Goal: Task Accomplishment & Management: Complete application form

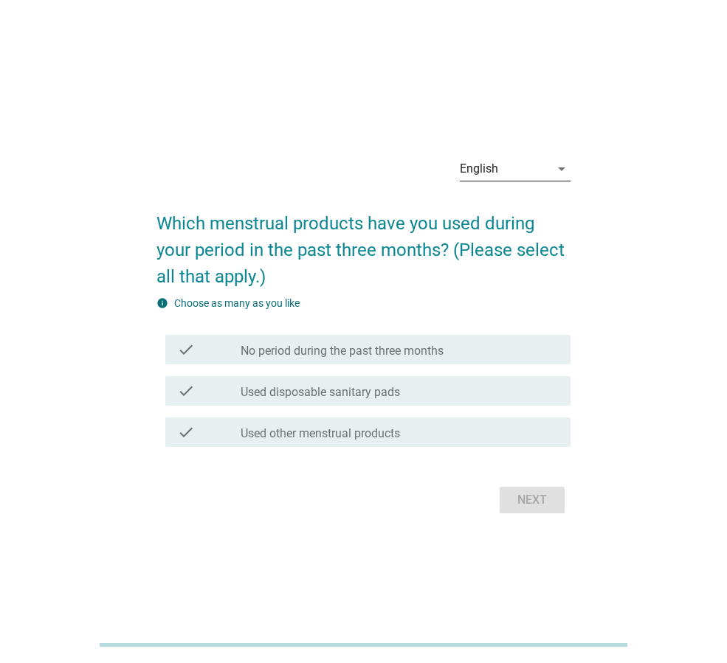
click at [558, 169] on icon "arrow_drop_down" at bounding box center [562, 169] width 18 height 18
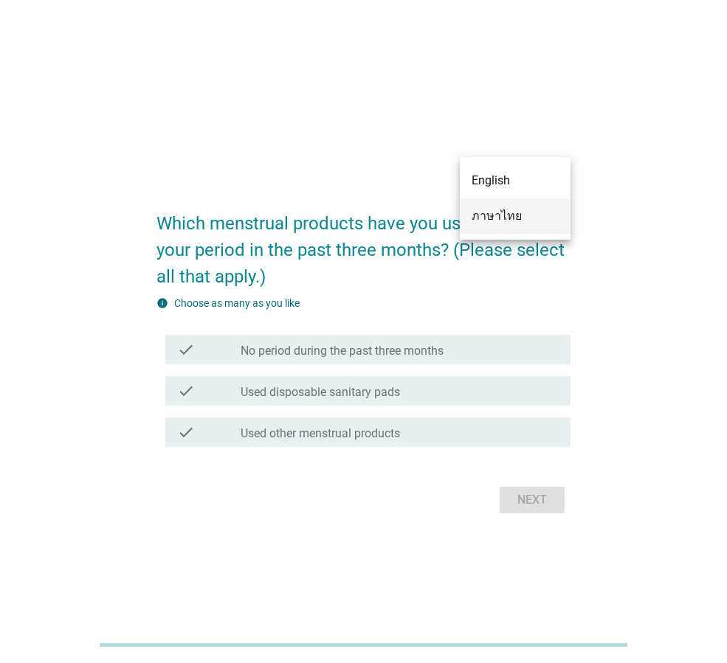
click at [513, 227] on div "ภาษาไทย" at bounding box center [514, 215] width 87 height 35
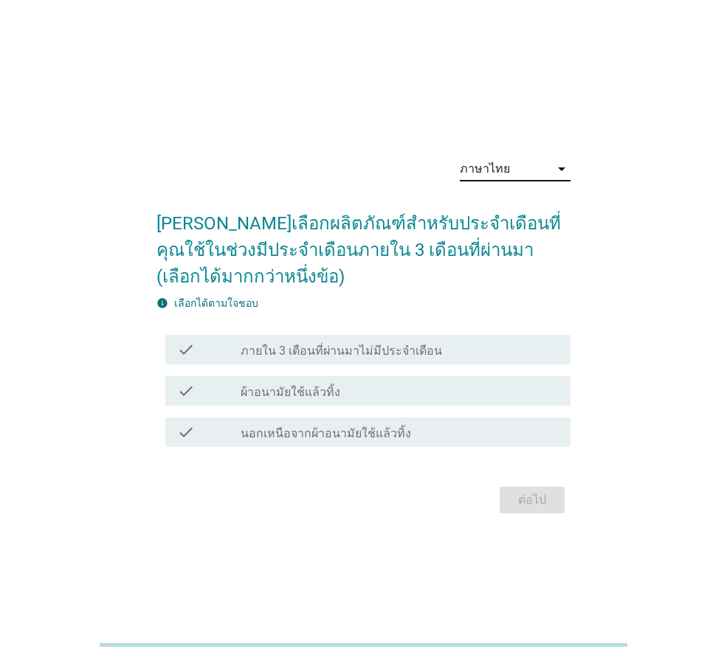
click at [376, 376] on div "check check_box_outline_blank ผ้าอนามัยใช้แล้วทิ้ง" at bounding box center [363, 390] width 414 height 41
click at [345, 395] on div "check_box_outline_blank ผ้าอนามัยใช้แล้วทิ้ง" at bounding box center [400, 391] width 318 height 18
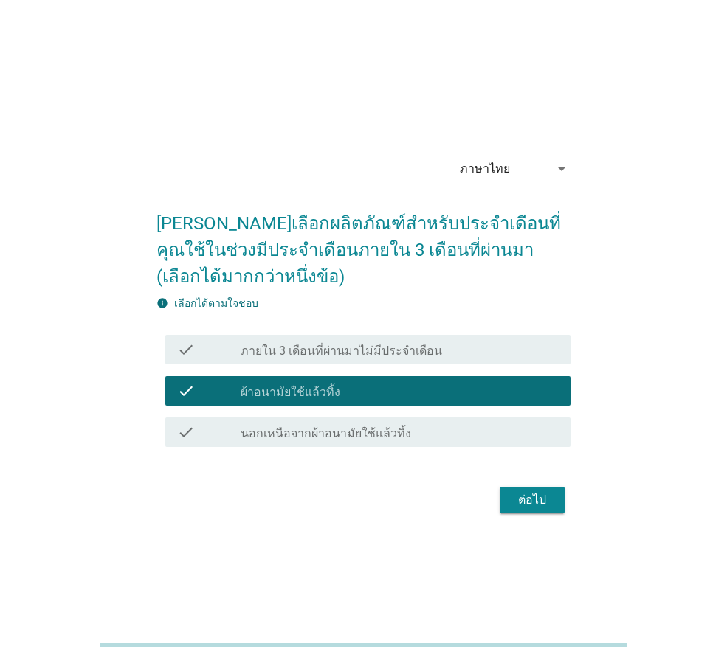
click at [553, 497] on button "ต่อไป" at bounding box center [532, 500] width 65 height 27
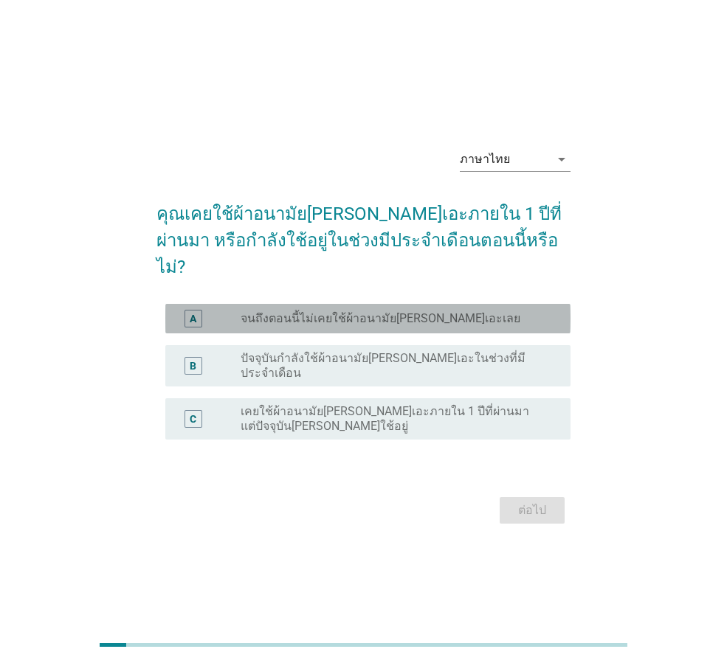
click at [414, 311] on label "จนถึงตอนนี้ไม่เคยใช้ผ้าอนามัย[PERSON_NAME]เอะเลย" at bounding box center [381, 318] width 280 height 15
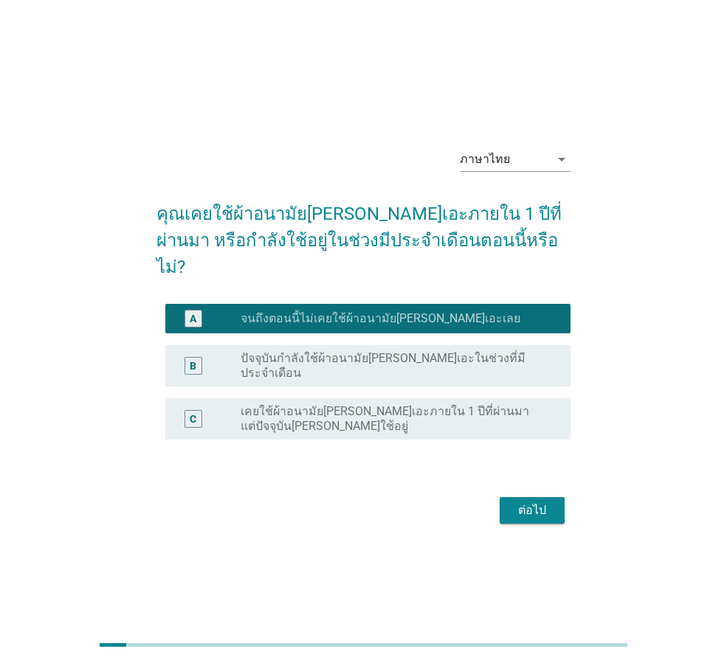
click at [372, 356] on label "ปัจจุบันกำลังใช้ผ้าอนามัย[PERSON_NAME]เอะในช่วงที่มีประจำเดือน" at bounding box center [394, 366] width 306 height 30
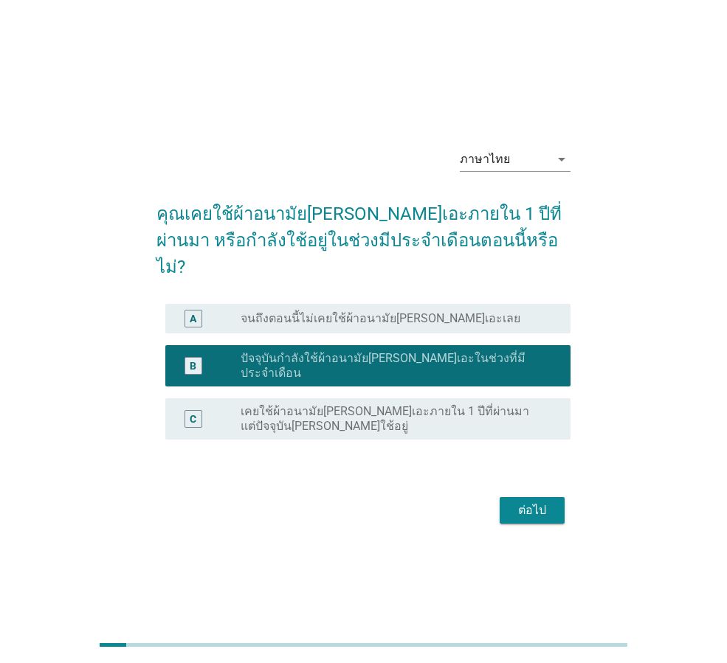
click at [528, 493] on div "ต่อไป" at bounding box center [363, 510] width 414 height 35
click at [531, 502] on div "ต่อไป" at bounding box center [531, 511] width 41 height 18
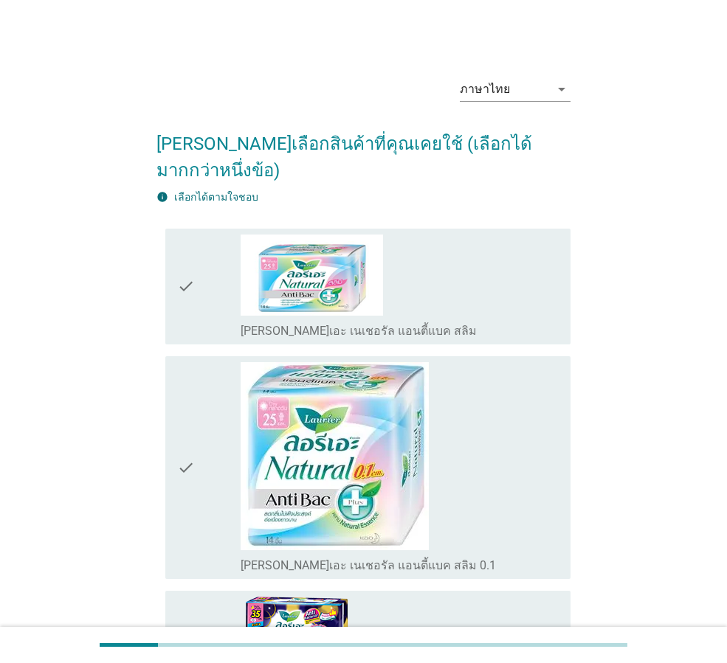
click at [531, 494] on div "check_box_outline_blank [PERSON_NAME]เอะ เนเชอรัล แอนตี้แบค สลิม 0.1" at bounding box center [400, 467] width 318 height 211
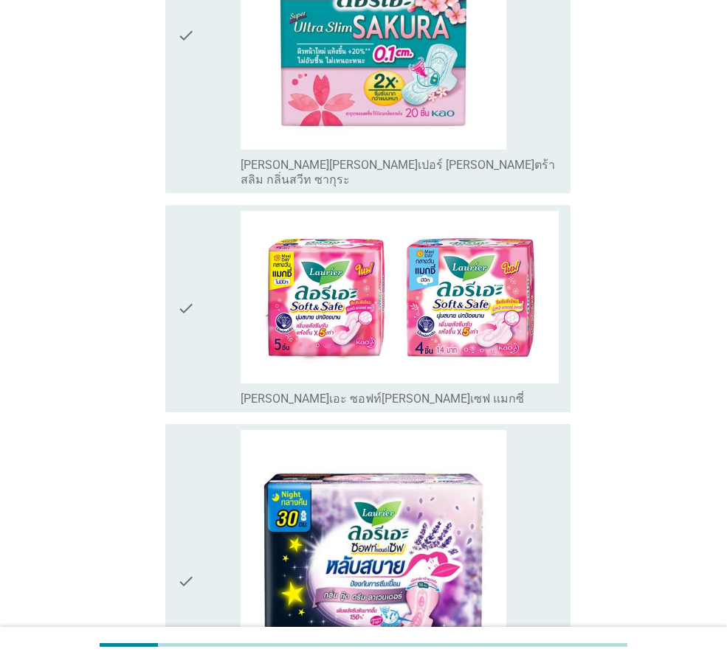
scroll to position [1033, 0]
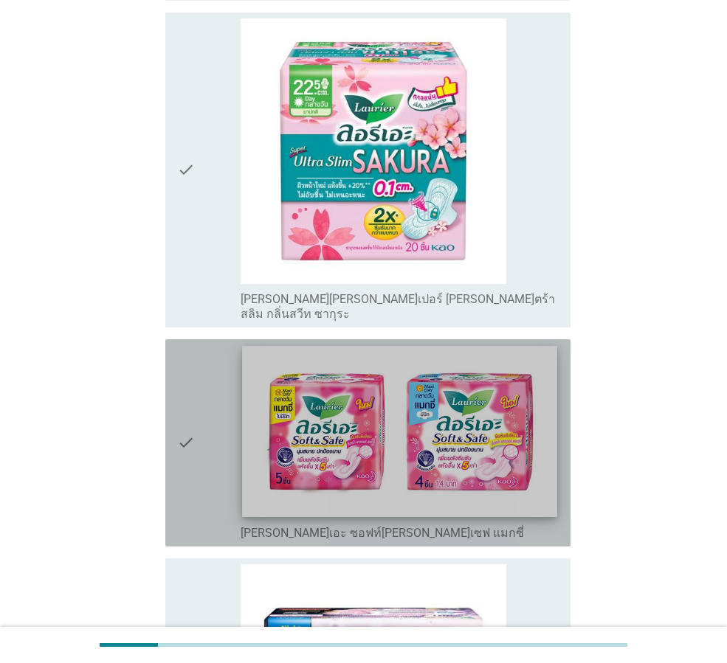
click at [453, 403] on img at bounding box center [399, 431] width 314 height 171
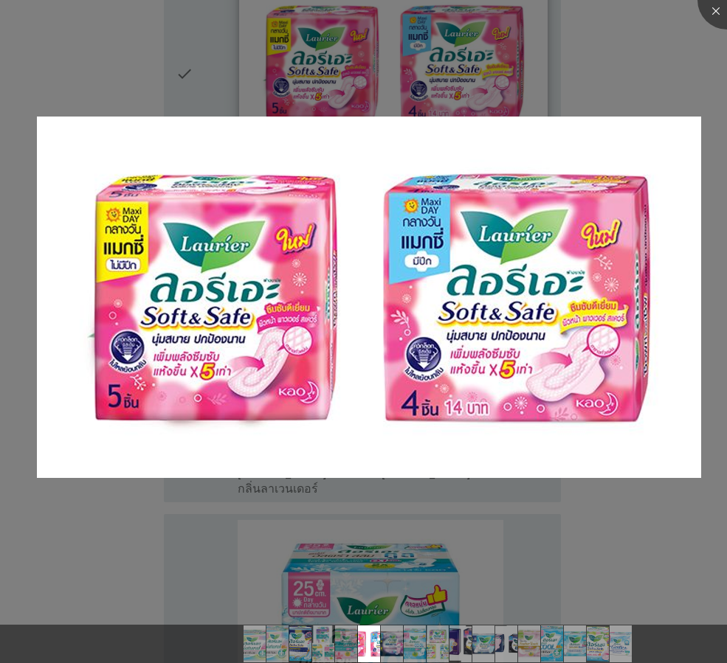
scroll to position [1402, 0]
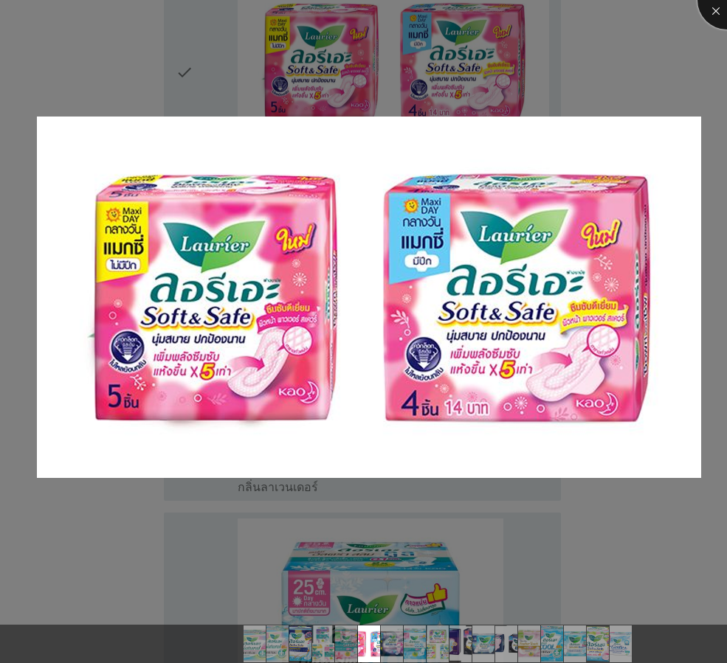
click at [710, 14] on div at bounding box center [726, -1] width 59 height 59
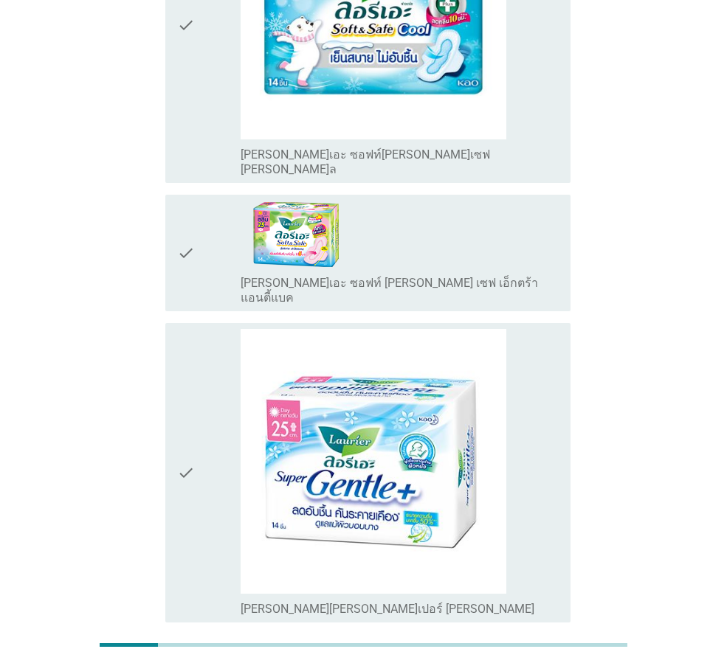
scroll to position [3851, 0]
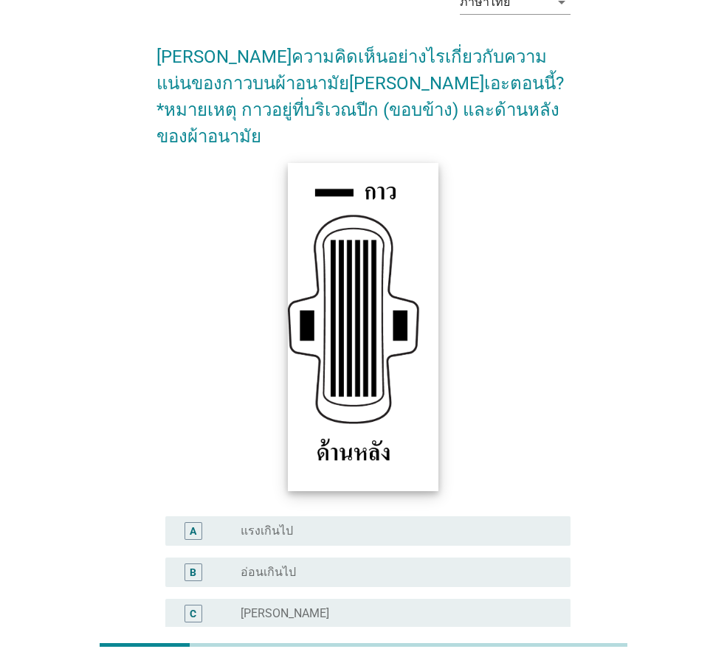
scroll to position [215, 0]
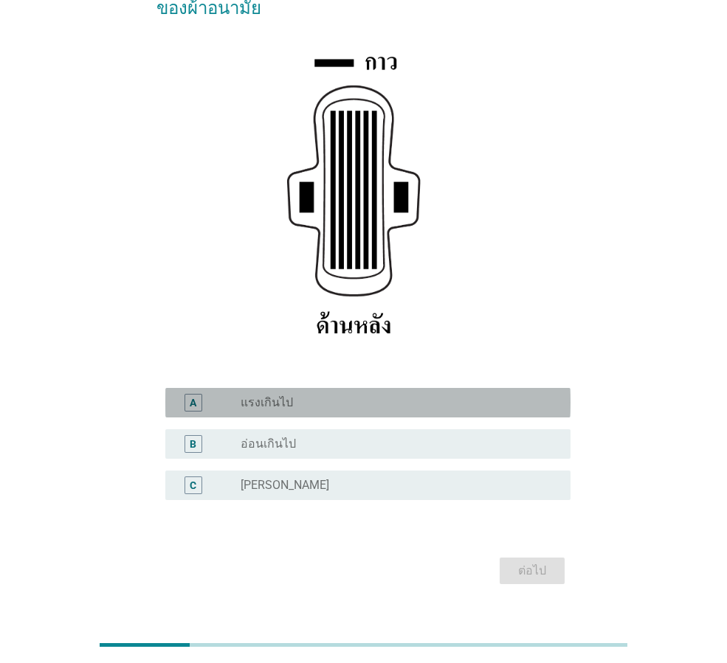
click at [395, 395] on div "radio_button_unchecked แรงเกินไป" at bounding box center [394, 402] width 306 height 15
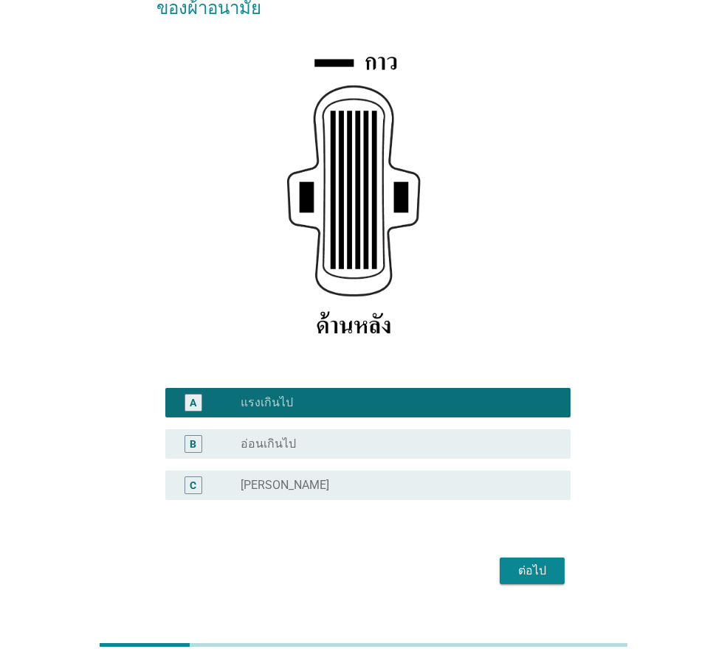
click at [356, 478] on div "radio_button_unchecked [PERSON_NAME]" at bounding box center [394, 485] width 306 height 15
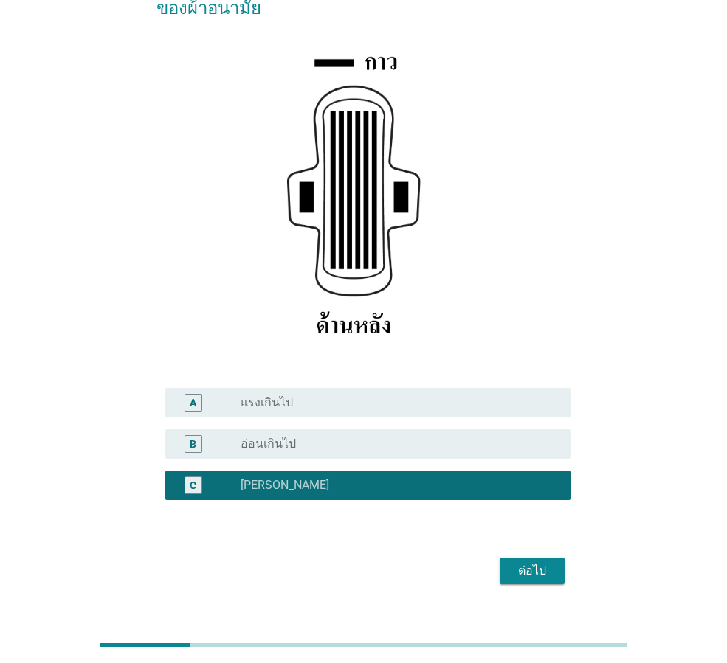
click at [534, 562] on div "ต่อไป" at bounding box center [531, 571] width 41 height 18
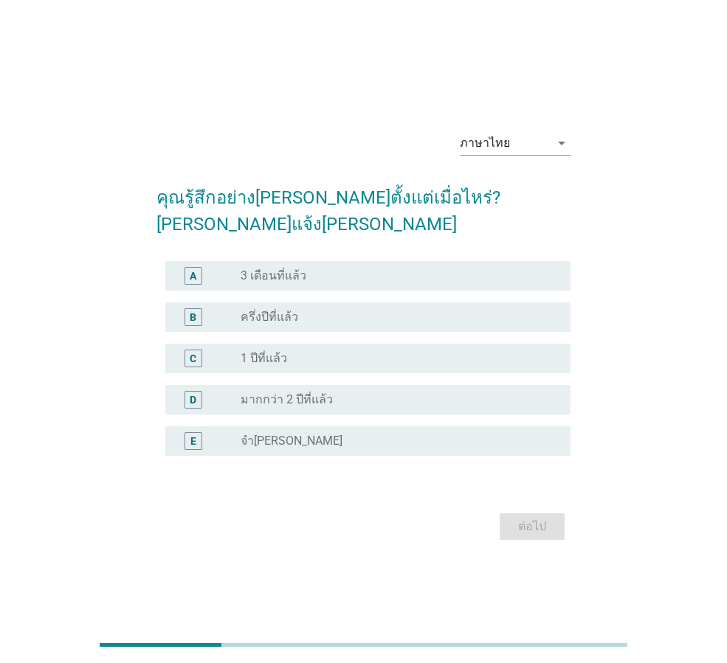
click at [343, 267] on div "radio_button_unchecked 3 เดือนที่แล้ว" at bounding box center [400, 276] width 318 height 18
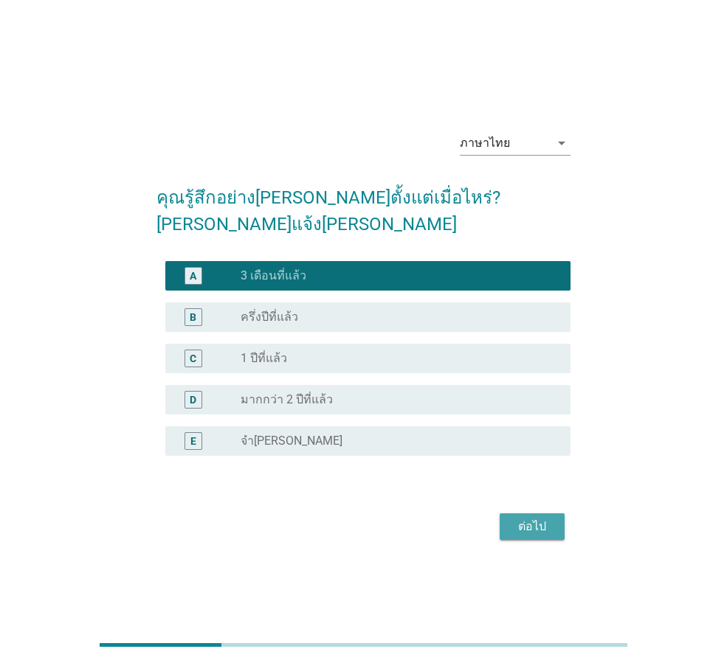
click at [523, 518] on div "ต่อไป" at bounding box center [531, 527] width 41 height 18
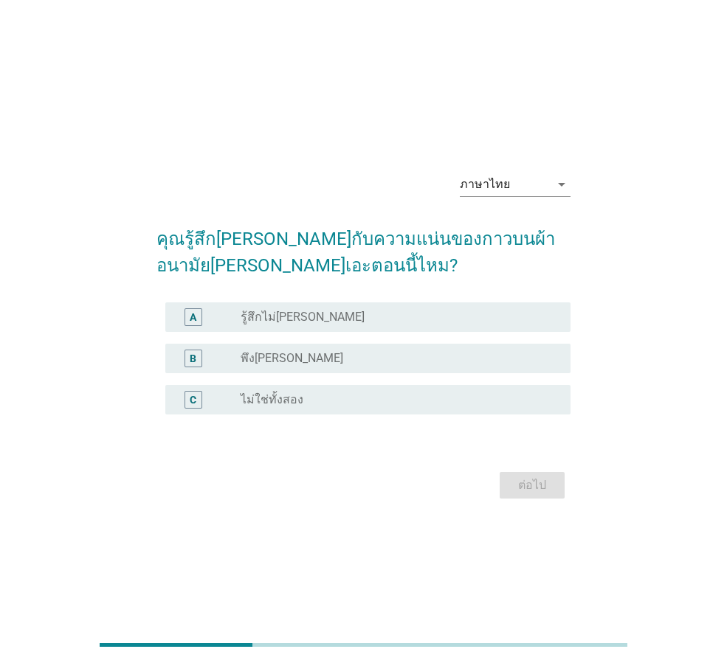
click at [345, 406] on div "radio_button_unchecked ไม่ใช่ทั้งสอง" at bounding box center [394, 400] width 306 height 15
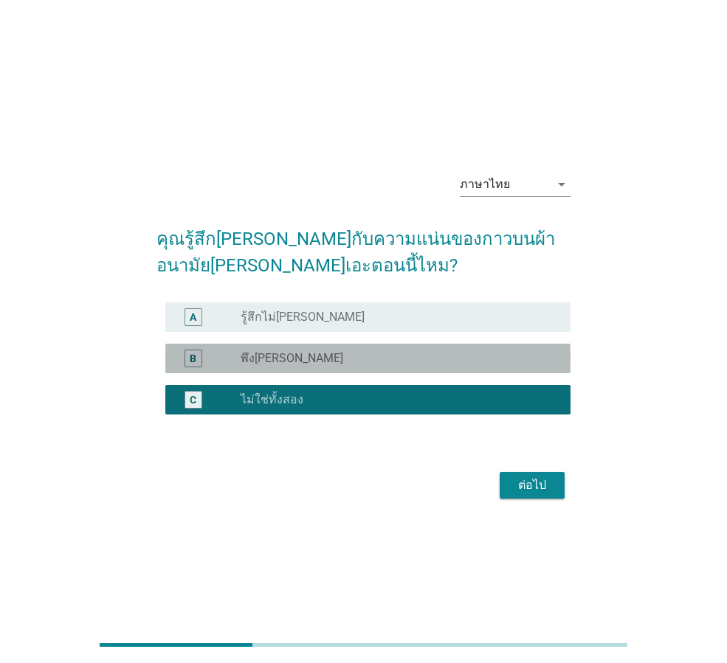
click at [358, 364] on div "radio_button_unchecked พึง[PERSON_NAME]" at bounding box center [394, 358] width 306 height 15
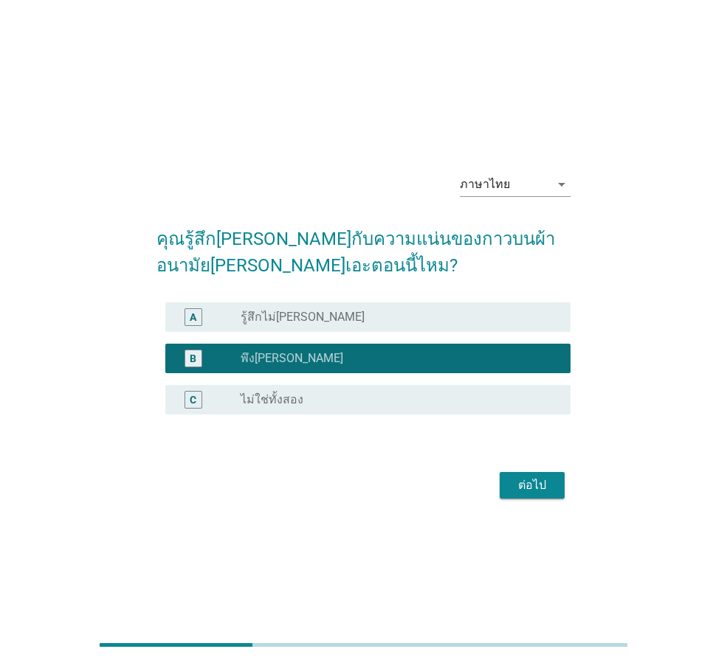
click at [530, 491] on div "ต่อไป" at bounding box center [531, 486] width 41 height 18
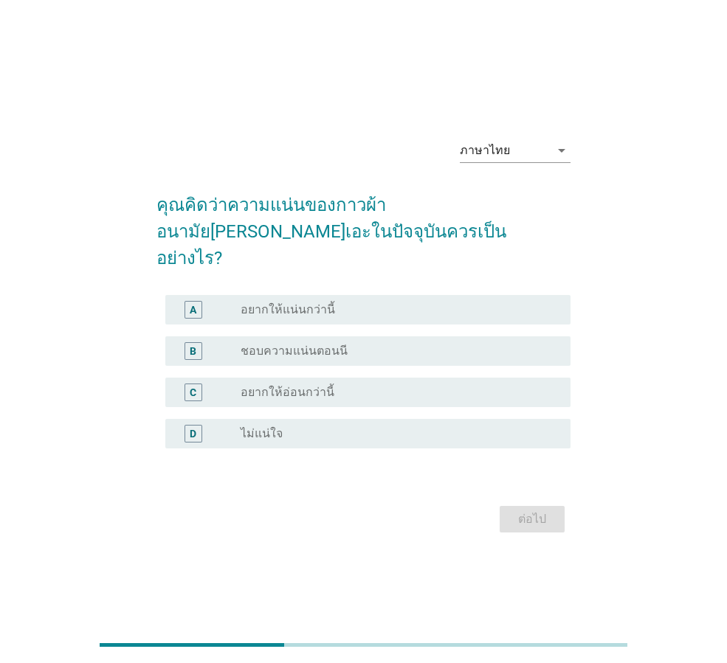
click at [333, 301] on div "radio_button_unchecked อยากให้แน่นกว่านี้" at bounding box center [400, 310] width 318 height 18
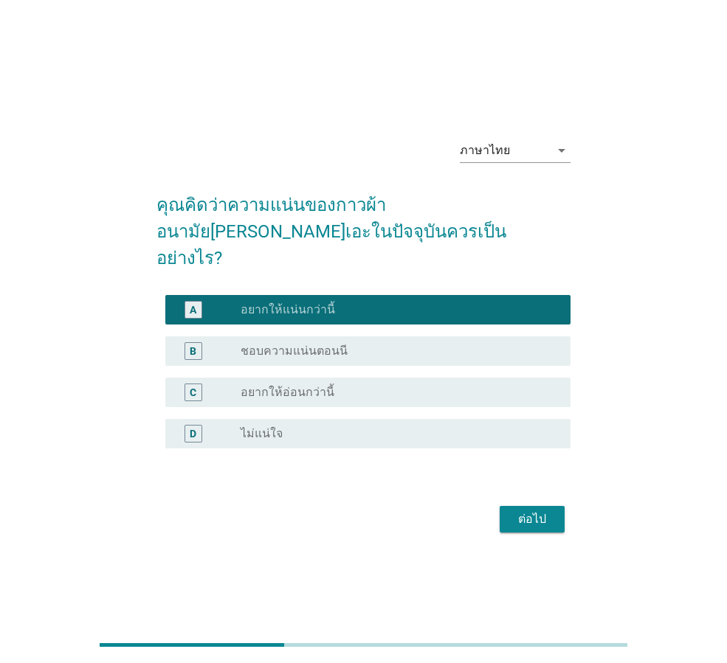
click at [415, 344] on div "radio_button_unchecked ชอบความแน่นตอนนี" at bounding box center [394, 351] width 306 height 15
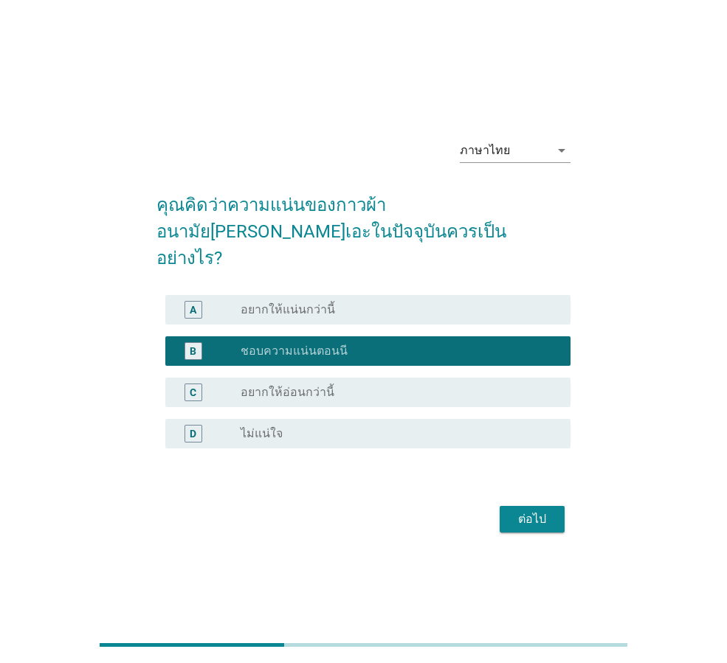
click at [542, 511] on div "ต่อไป" at bounding box center [531, 520] width 41 height 18
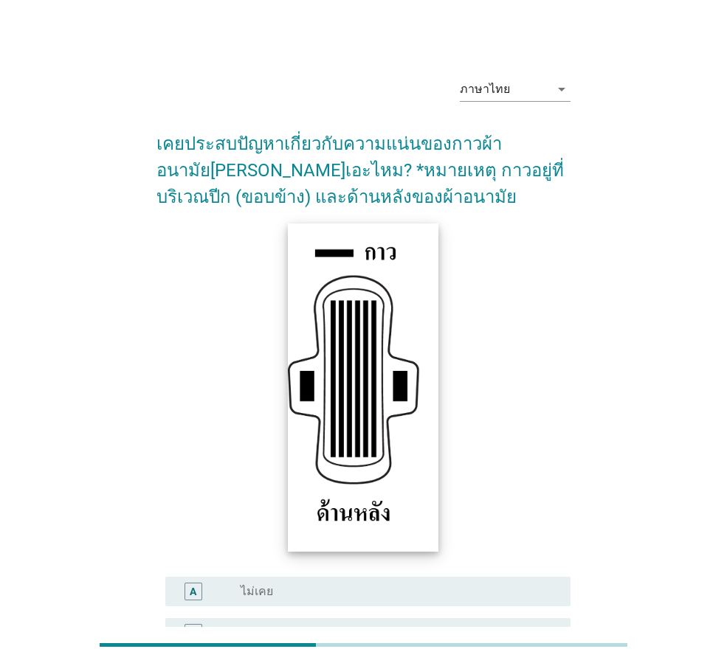
scroll to position [174, 0]
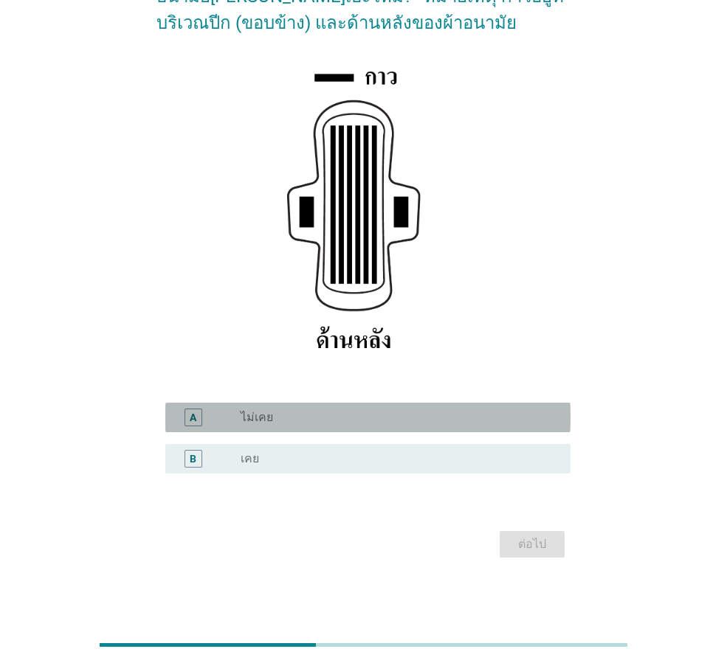
click at [329, 419] on div "radio_button_unchecked ไม่เคย" at bounding box center [394, 417] width 306 height 15
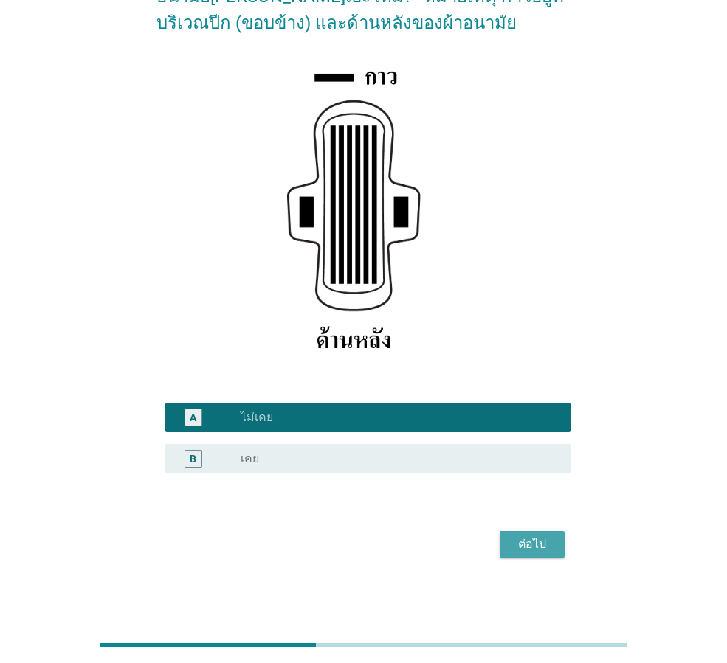
click at [519, 547] on div "ต่อไป" at bounding box center [531, 545] width 41 height 18
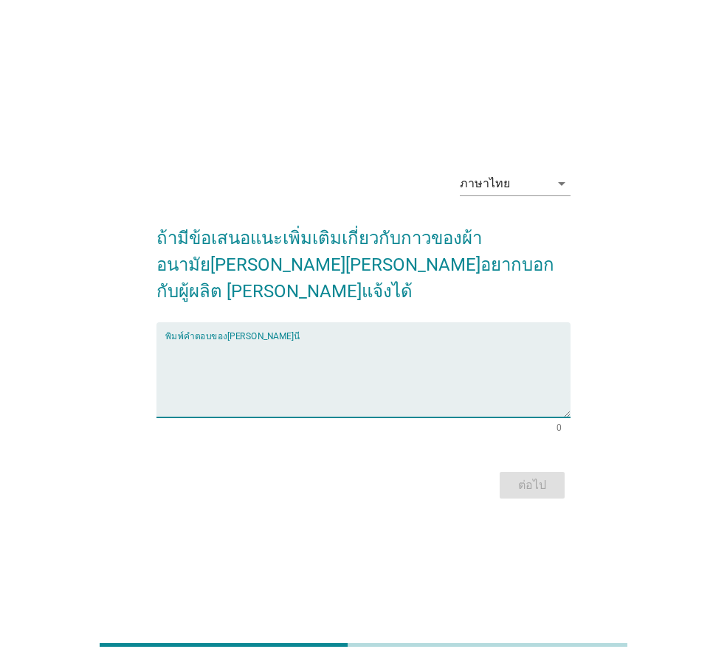
click at [292, 352] on textarea "พิมพ์คำตอบของคุณ ที่นี่" at bounding box center [367, 378] width 405 height 77
type textarea "f"
type textarea "ดีอยู่แล้วค่ะ"
click at [554, 472] on button "ต่อไป" at bounding box center [532, 485] width 65 height 27
